Goal: Task Accomplishment & Management: Complete application form

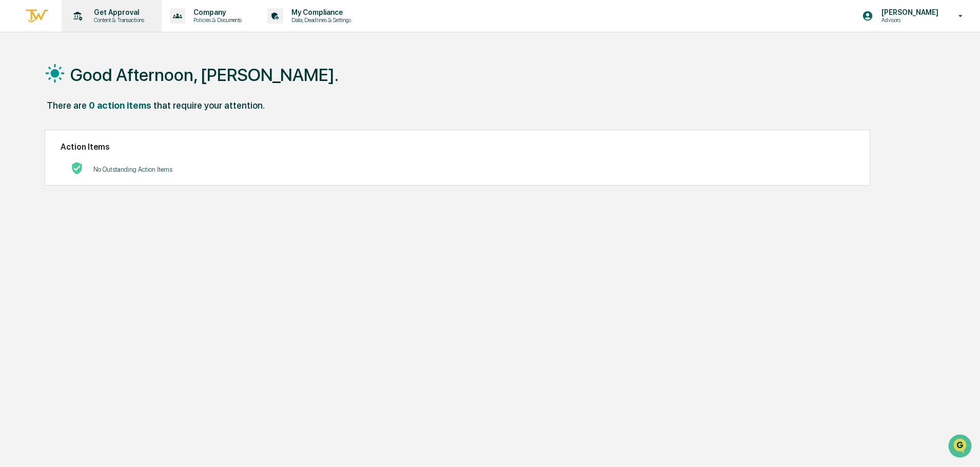
click at [124, 17] on p "Content & Transactions" at bounding box center [118, 19] width 64 height 7
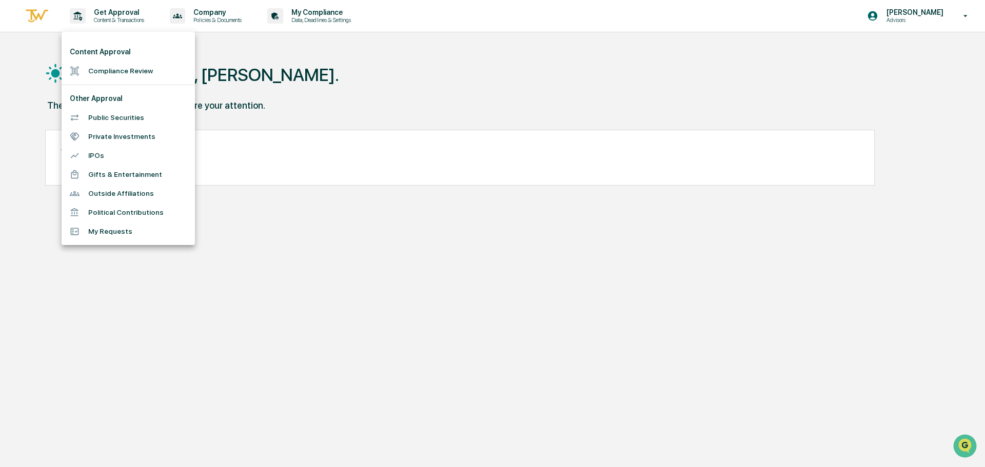
click at [105, 70] on li "Compliance Review" at bounding box center [128, 71] width 133 height 19
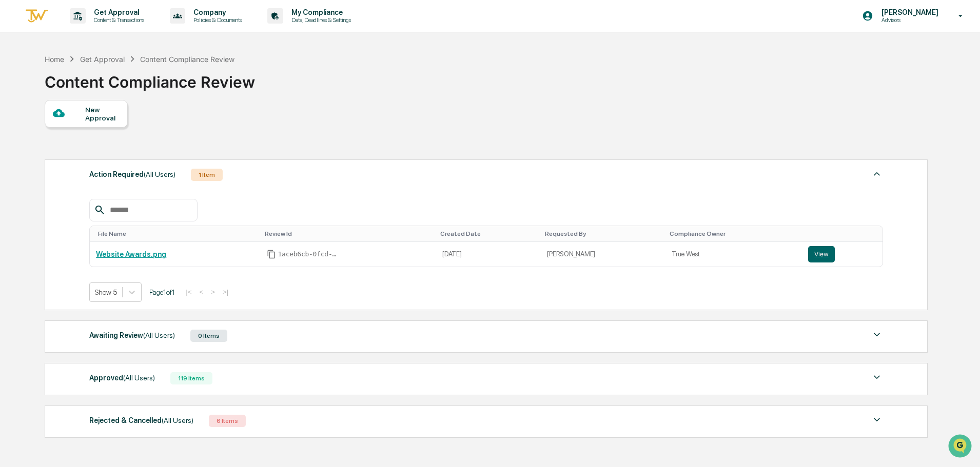
click at [95, 119] on div "New Approval" at bounding box center [102, 114] width 34 height 16
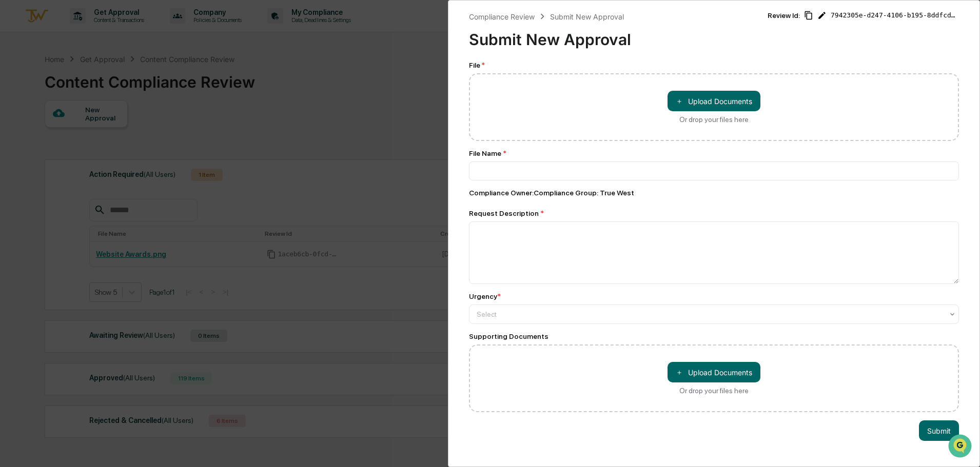
click at [242, 104] on div "Compliance Review Submit New Approval Submit New Approval Review Id: 7942305e-d…" at bounding box center [490, 233] width 980 height 467
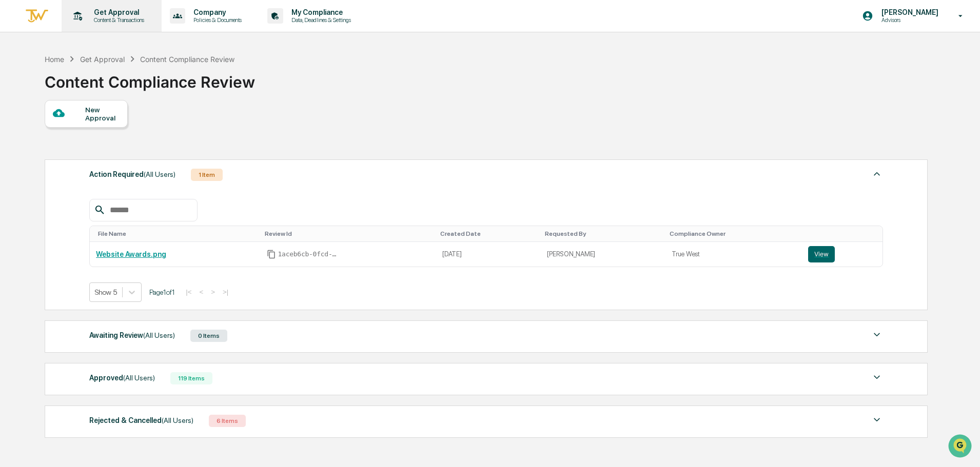
click at [113, 8] on div "Get Approval Content & Transactions" at bounding box center [111, 16] width 90 height 32
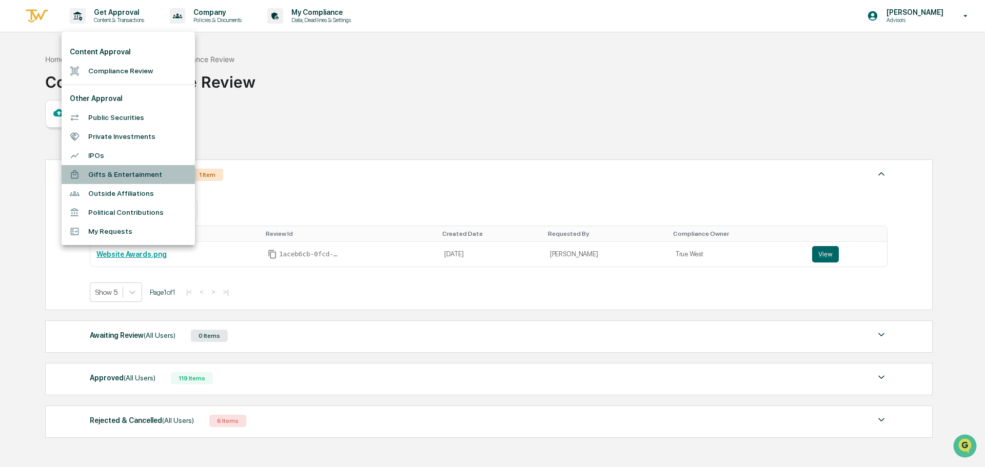
click at [104, 175] on li "Gifts & Entertainment" at bounding box center [128, 174] width 133 height 19
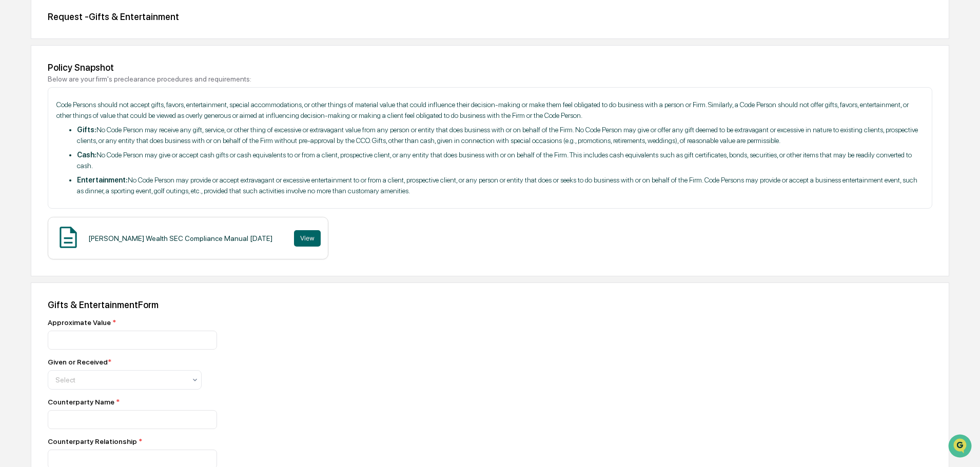
scroll to position [154, 0]
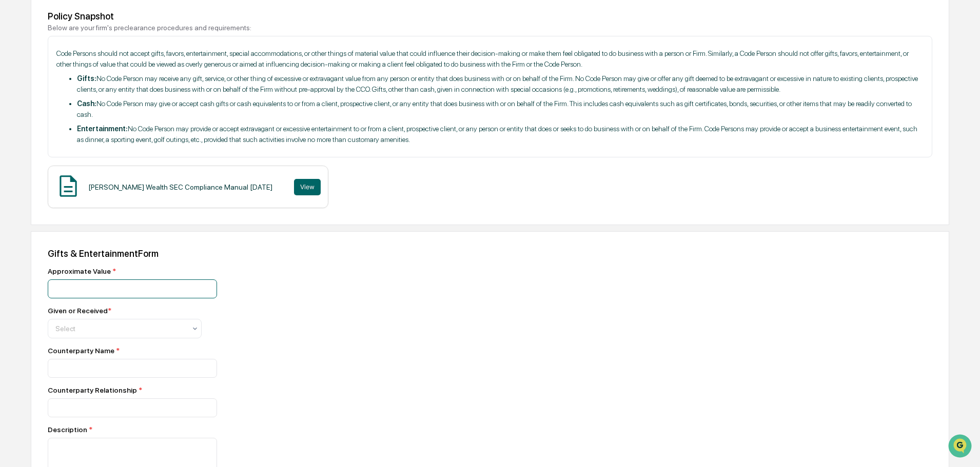
click at [117, 283] on input "number" at bounding box center [132, 289] width 169 height 19
type input "**"
click at [111, 329] on div at bounding box center [120, 329] width 130 height 10
click at [104, 349] on div "Given" at bounding box center [124, 354] width 153 height 21
click at [102, 373] on input at bounding box center [132, 368] width 169 height 19
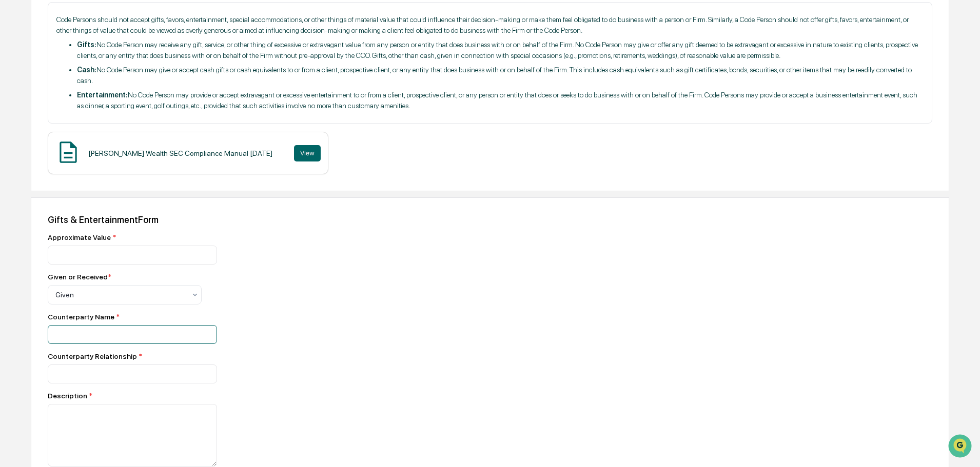
scroll to position [205, 0]
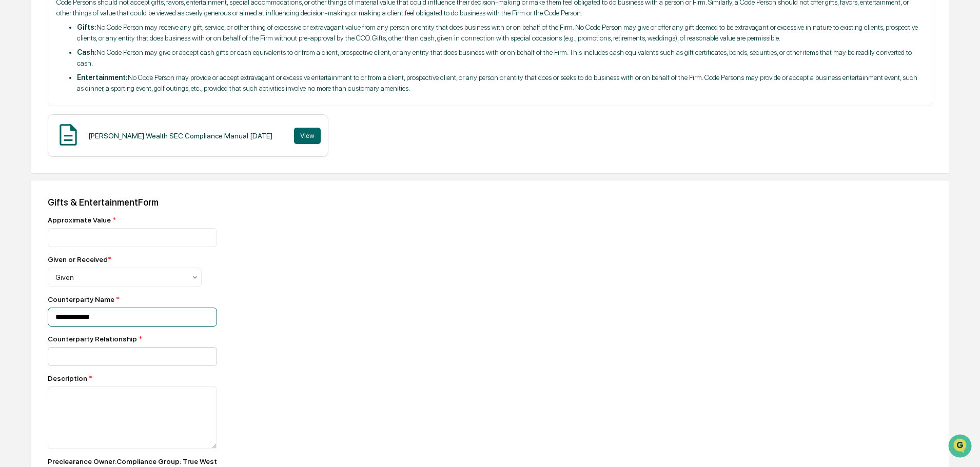
type input "**********"
click at [101, 362] on input at bounding box center [132, 356] width 169 height 19
type input "*"
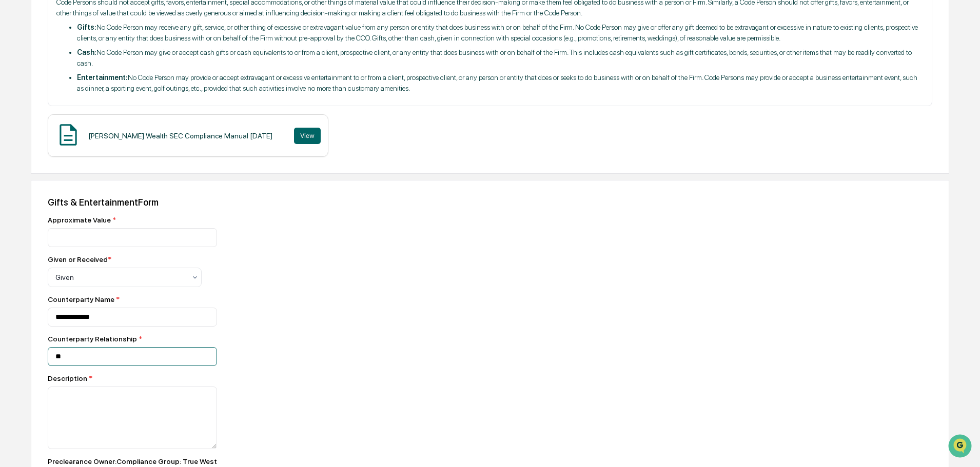
type input "*"
click at [101, 362] on input at bounding box center [132, 356] width 169 height 19
click at [253, 364] on div at bounding box center [227, 356] width 359 height 19
click at [104, 362] on input at bounding box center [132, 356] width 169 height 19
type input "*"
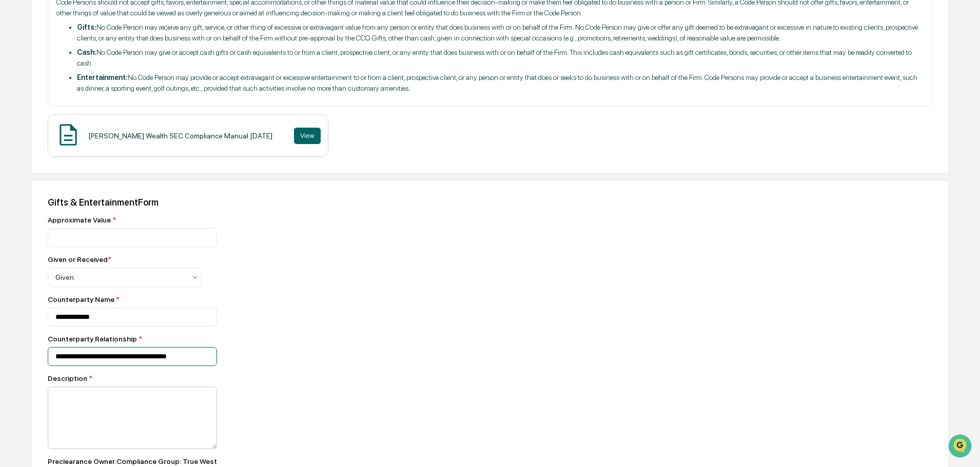
type input "**********"
click at [143, 404] on textarea at bounding box center [132, 418] width 169 height 63
paste textarea "**********"
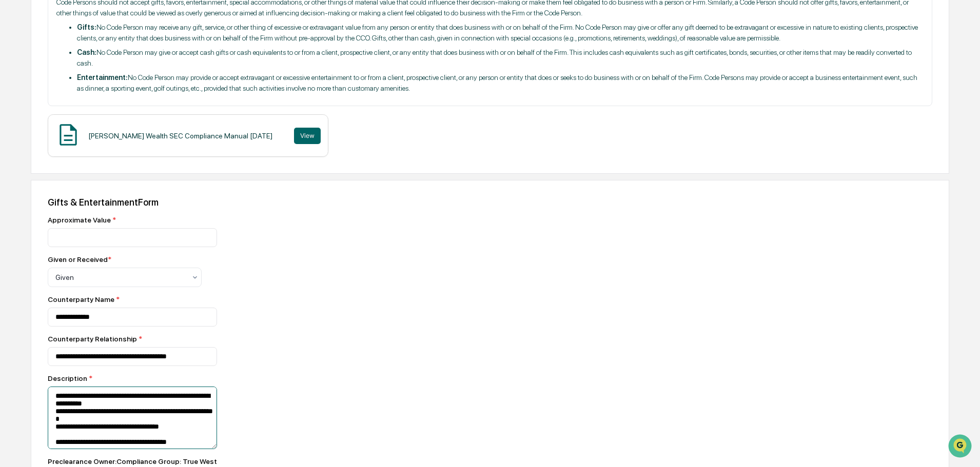
scroll to position [2, 0]
drag, startPoint x: 105, startPoint y: 446, endPoint x: 9, endPoint y: 446, distance: 96.4
click at [9, 446] on div "Home Get Approval Gifts & Entertainment Gifts & Entertainment Request - Gifts &…" at bounding box center [490, 224] width 980 height 760
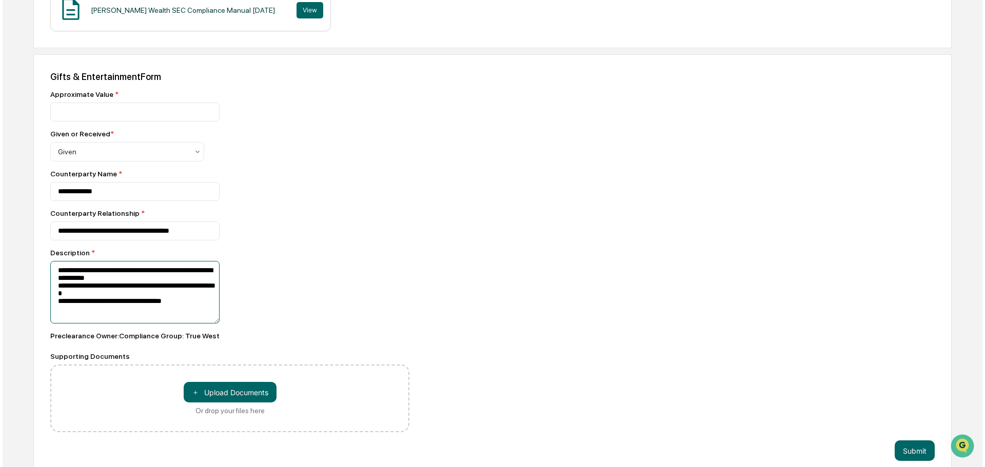
scroll to position [343, 0]
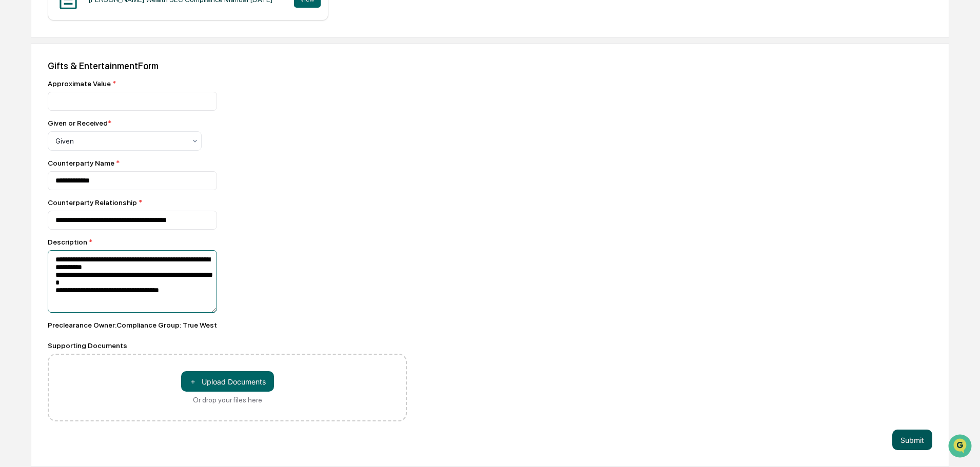
type textarea "**********"
click at [924, 438] on button "Submit" at bounding box center [912, 440] width 40 height 21
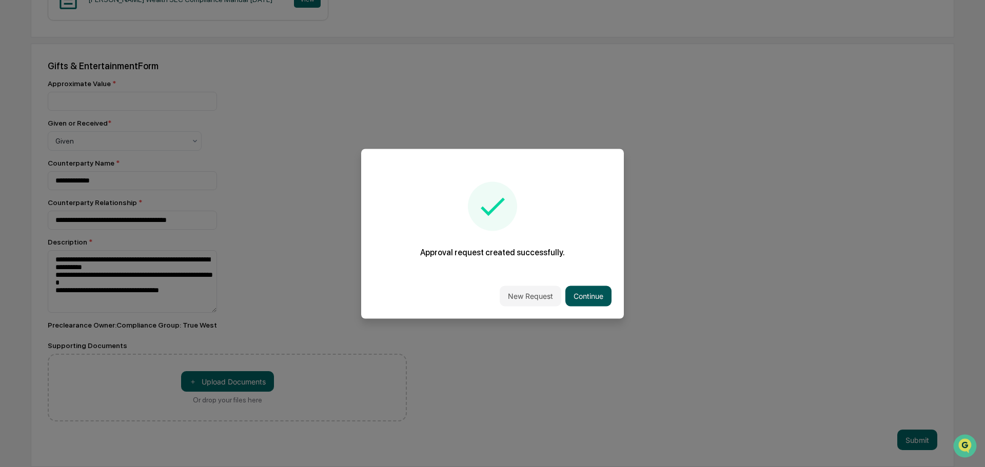
click at [589, 298] on button "Continue" at bounding box center [588, 296] width 46 height 21
